Goal: Task Accomplishment & Management: Manage account settings

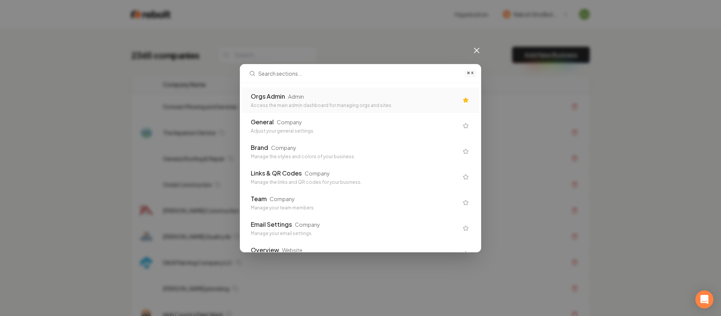
click at [318, 107] on div "Access the main admin dashboard for managing orgs and sites" at bounding box center [354, 106] width 207 height 6
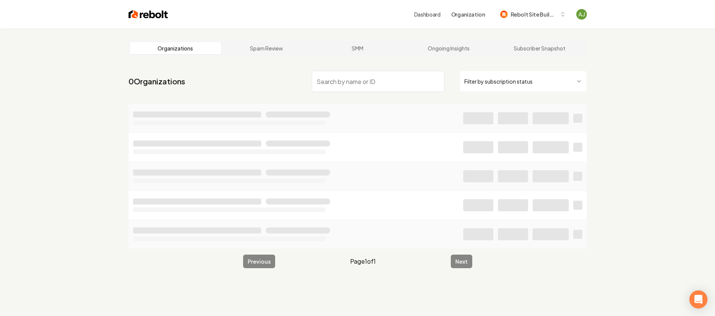
click at [492, 83] on html "Dashboard Organization Rebolt Site Builder Organizations Spam Review SMM Ongoin…" at bounding box center [357, 158] width 715 height 316
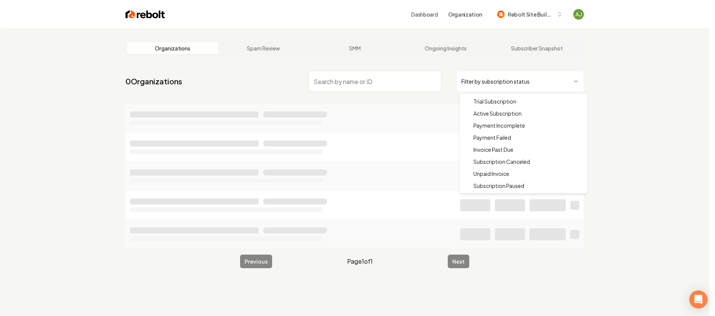
click at [480, 110] on li at bounding box center [354, 118] width 458 height 29
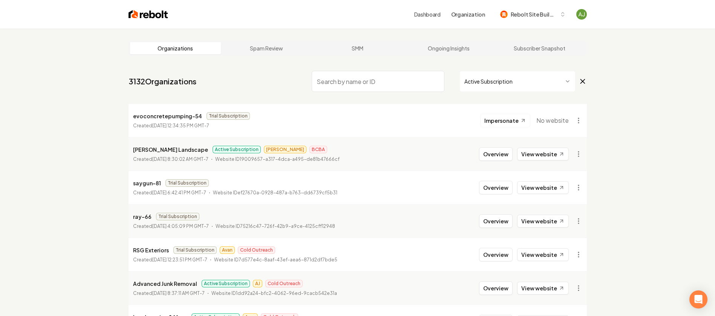
click at [406, 82] on input "search" at bounding box center [378, 81] width 133 height 21
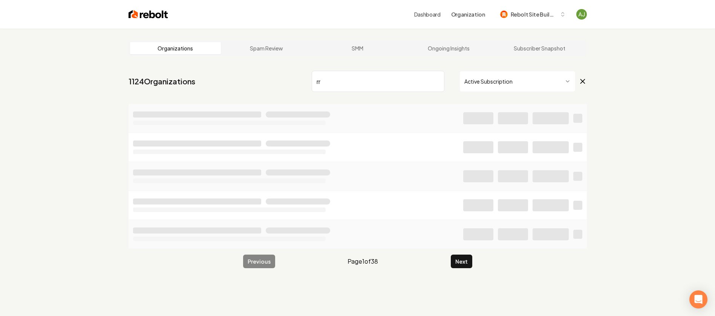
type input "r"
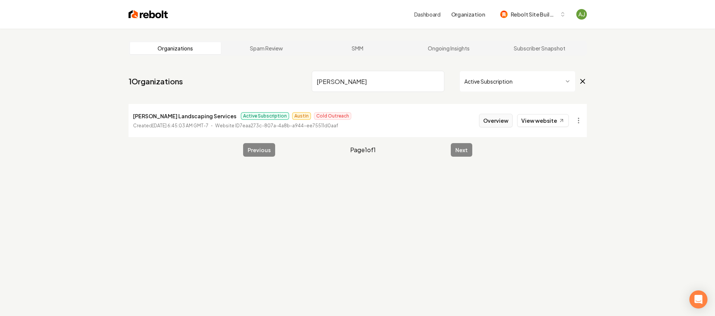
type input "[PERSON_NAME]"
click at [496, 122] on button "Overview" at bounding box center [496, 121] width 34 height 14
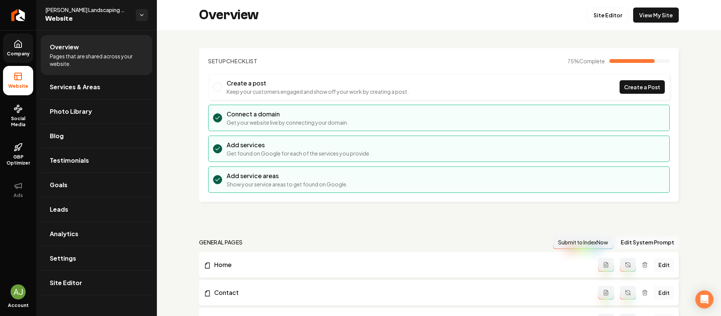
click at [17, 54] on span "Company" at bounding box center [18, 54] width 29 height 6
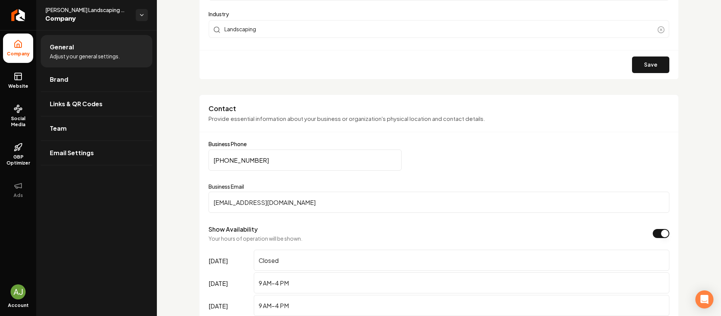
scroll to position [289, 0]
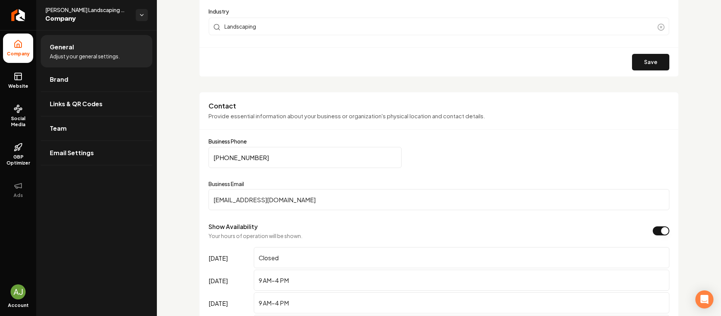
click at [259, 195] on input "[EMAIL_ADDRESS][DOMAIN_NAME]" at bounding box center [438, 199] width 461 height 21
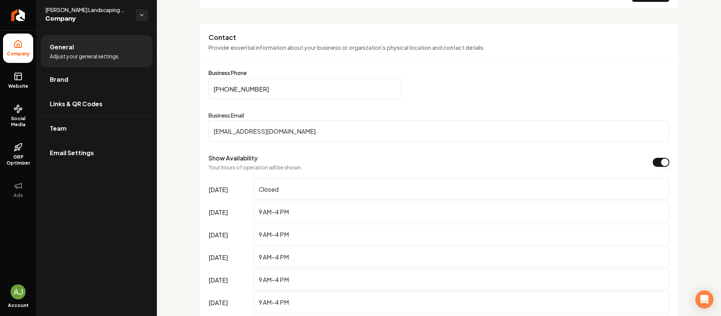
scroll to position [347, 0]
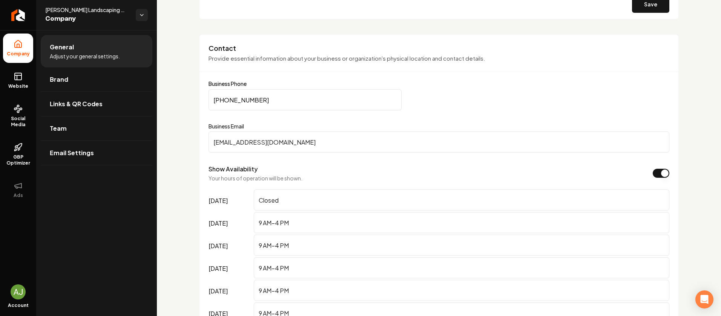
click at [243, 101] on input "[PHONE_NUMBER]" at bounding box center [304, 99] width 193 height 21
click at [244, 101] on input "[PHONE_NUMBER]" at bounding box center [304, 99] width 193 height 21
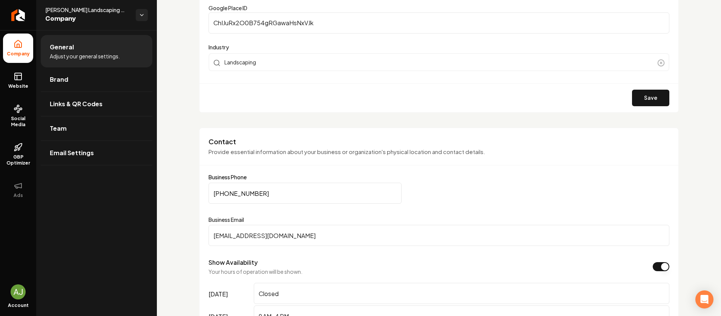
scroll to position [0, 0]
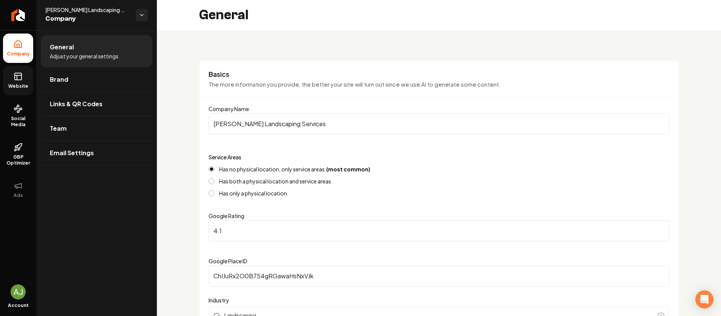
click at [9, 84] on span "Website" at bounding box center [18, 86] width 26 height 6
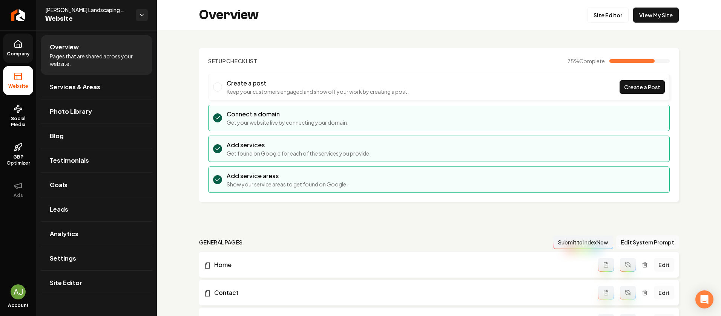
click at [16, 52] on span "Company" at bounding box center [18, 54] width 29 height 6
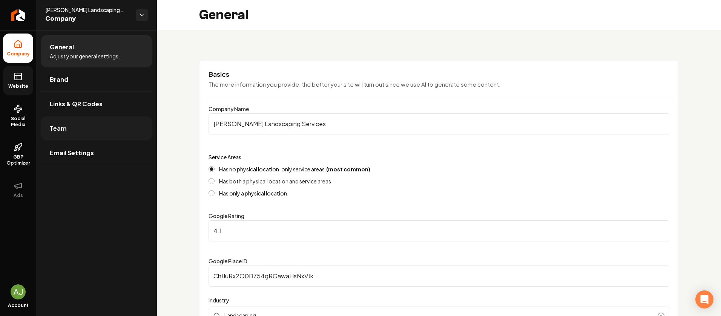
click at [92, 130] on link "Team" at bounding box center [97, 128] width 112 height 24
